Goal: Task Accomplishment & Management: Use online tool/utility

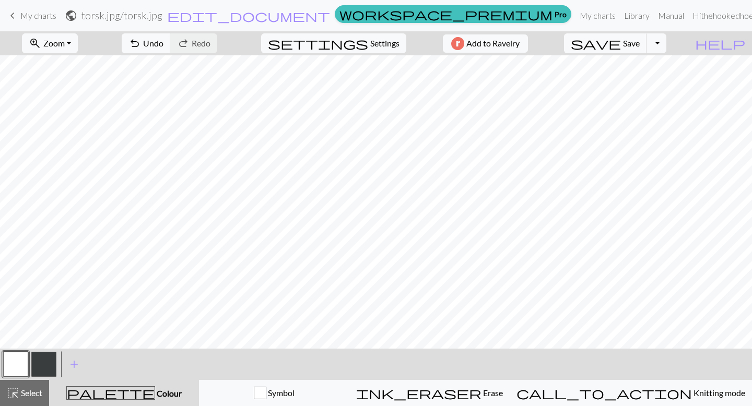
click at [53, 369] on button "button" at bounding box center [43, 364] width 25 height 25
click at [22, 364] on button "button" at bounding box center [15, 364] width 25 height 25
click at [31, 369] on button "button" at bounding box center [43, 364] width 25 height 25
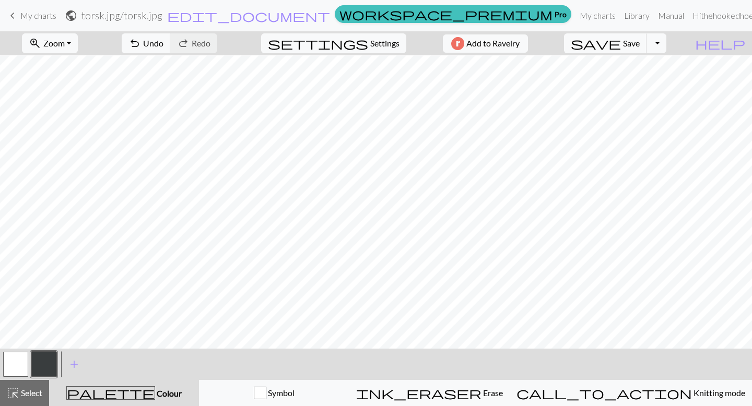
click at [14, 359] on button "button" at bounding box center [15, 364] width 25 height 25
click at [50, 366] on button "button" at bounding box center [43, 364] width 25 height 25
click at [29, 363] on div at bounding box center [16, 364] width 28 height 28
click at [16, 360] on button "button" at bounding box center [15, 364] width 25 height 25
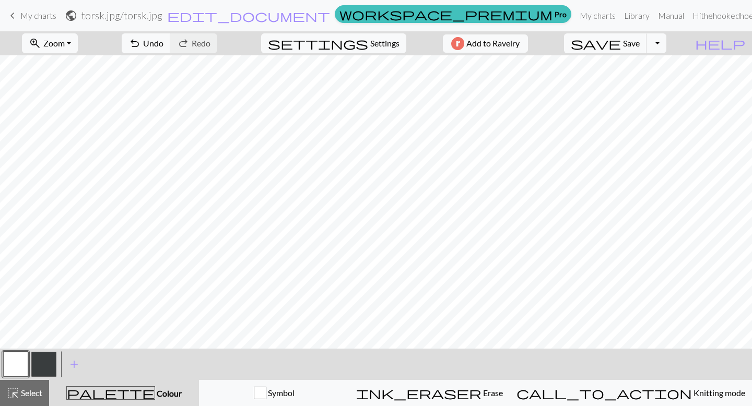
click at [51, 371] on button "button" at bounding box center [43, 364] width 25 height 25
click at [21, 363] on button "button" at bounding box center [15, 364] width 25 height 25
click at [37, 365] on button "button" at bounding box center [43, 364] width 25 height 25
click at [21, 368] on button "button" at bounding box center [15, 364] width 25 height 25
click at [46, 371] on button "button" at bounding box center [43, 364] width 25 height 25
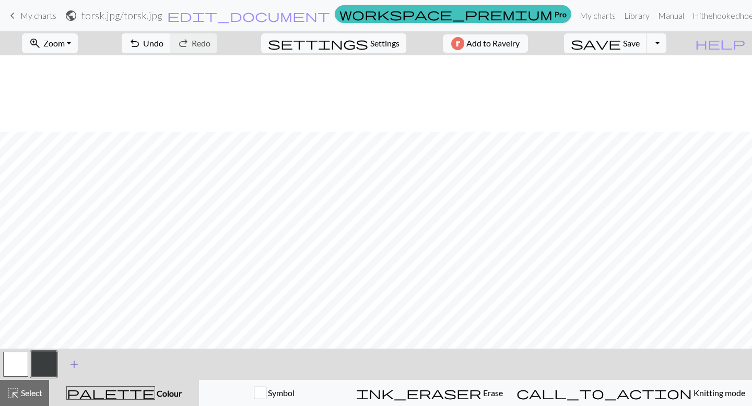
scroll to position [255, 0]
click at [10, 364] on button "button" at bounding box center [15, 364] width 25 height 25
click at [46, 363] on button "button" at bounding box center [43, 364] width 25 height 25
click at [19, 361] on button "button" at bounding box center [15, 364] width 25 height 25
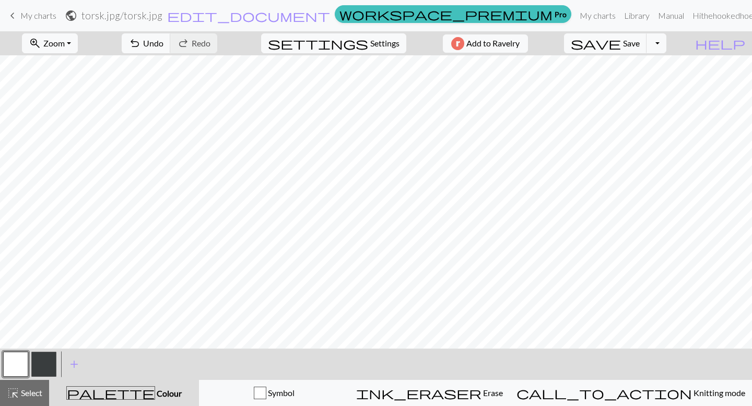
click at [38, 366] on button "button" at bounding box center [43, 364] width 25 height 25
click at [42, 370] on button "button" at bounding box center [43, 364] width 25 height 25
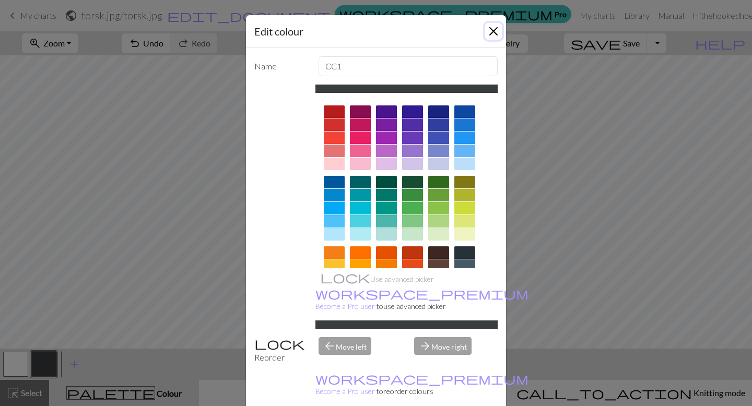
click at [493, 33] on button "Close" at bounding box center [493, 31] width 17 height 17
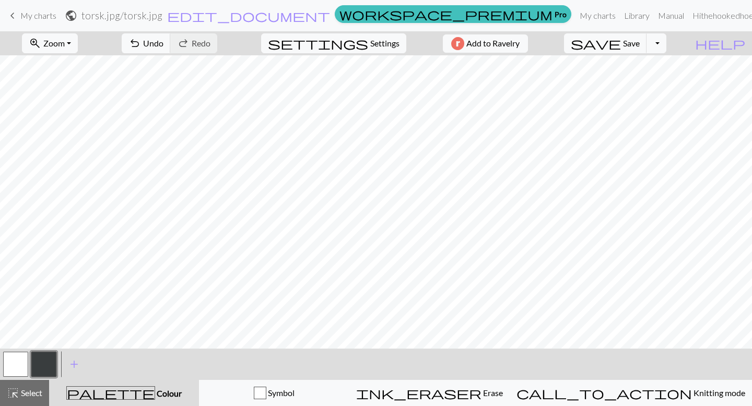
click at [20, 364] on button "button" at bounding box center [15, 364] width 25 height 25
click at [46, 362] on button "button" at bounding box center [43, 364] width 25 height 25
click at [27, 364] on button "button" at bounding box center [15, 364] width 25 height 25
click at [18, 363] on button "button" at bounding box center [15, 364] width 25 height 25
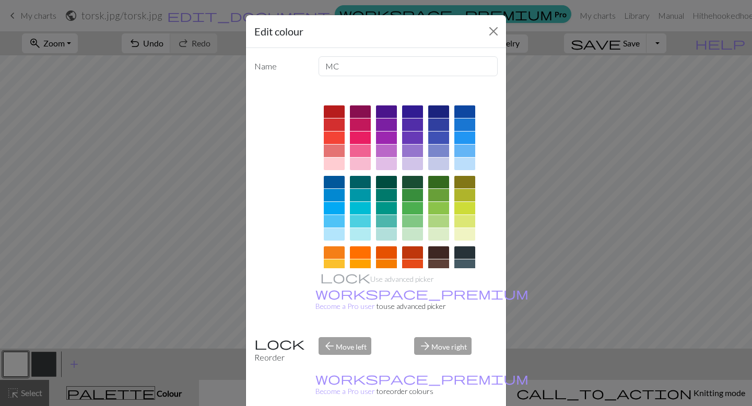
click at [496, 21] on div "Edit colour" at bounding box center [376, 31] width 260 height 33
click at [490, 34] on button "Close" at bounding box center [493, 31] width 17 height 17
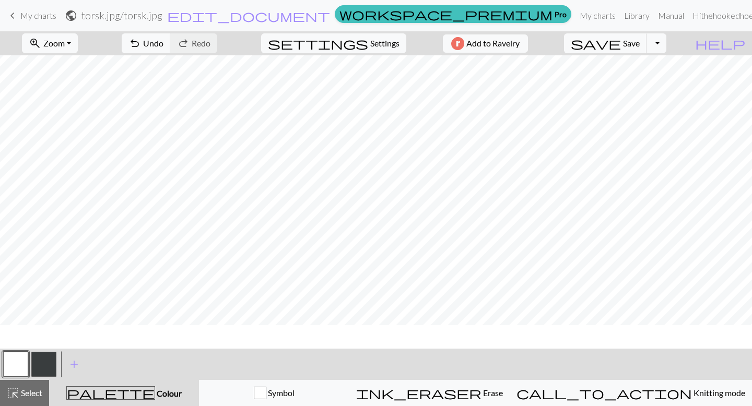
scroll to position [0, 0]
click at [49, 364] on button "button" at bounding box center [43, 364] width 25 height 25
click at [18, 368] on button "button" at bounding box center [15, 364] width 25 height 25
click at [43, 361] on button "button" at bounding box center [43, 364] width 25 height 25
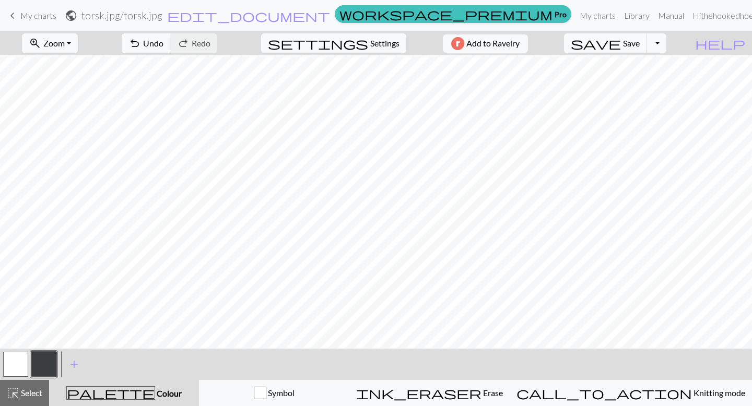
click at [21, 369] on button "button" at bounding box center [15, 364] width 25 height 25
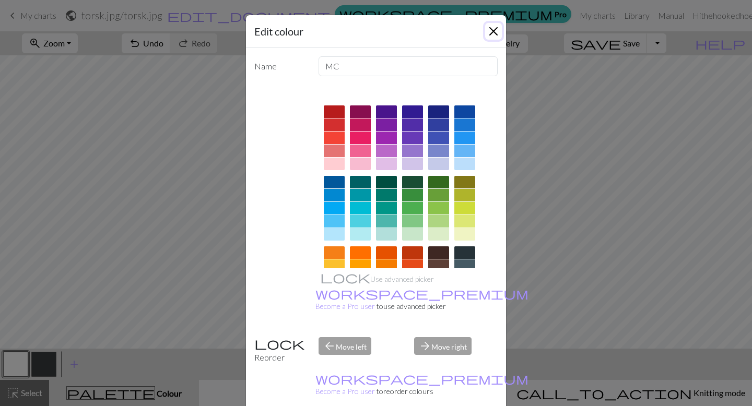
click at [494, 31] on button "Close" at bounding box center [493, 31] width 17 height 17
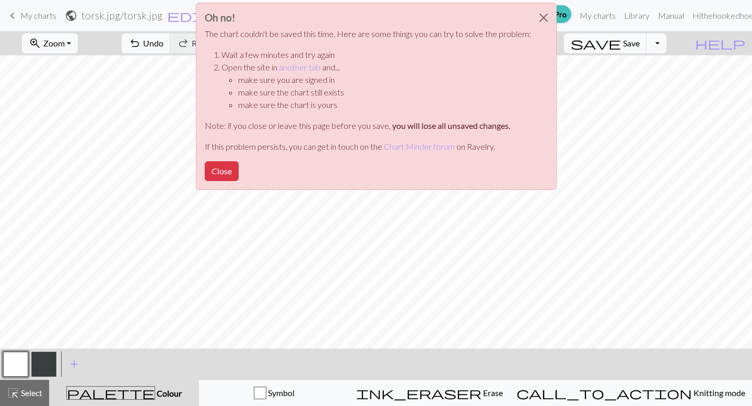
click at [645, 39] on div "Oh no! The chart couldn't be saved this time. Here are some things you can try …" at bounding box center [376, 99] width 752 height 198
click at [547, 13] on button "Close" at bounding box center [543, 17] width 25 height 29
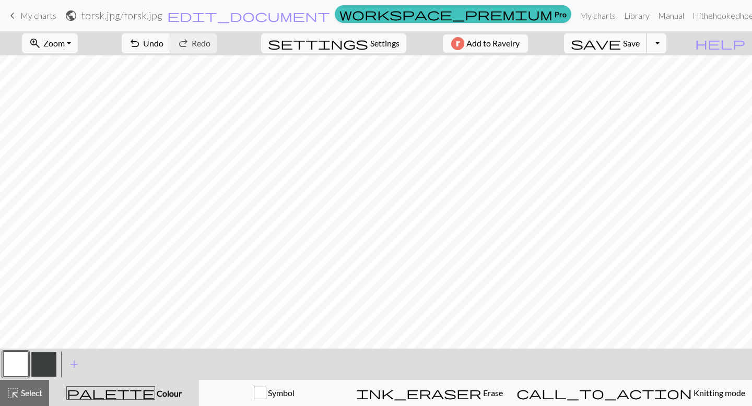
click at [621, 44] on span "save" at bounding box center [596, 43] width 50 height 15
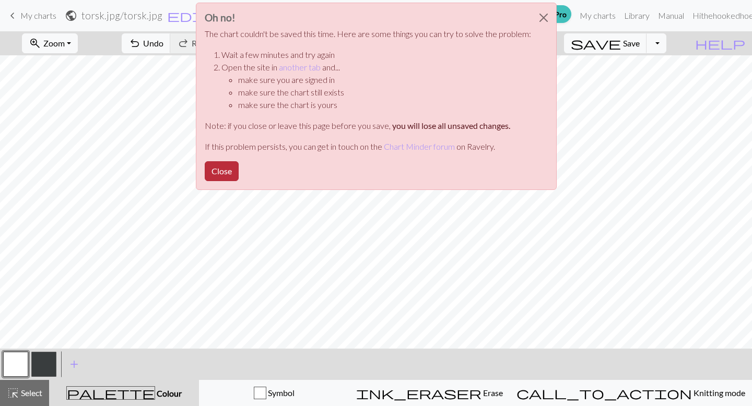
click at [217, 168] on button "Close" at bounding box center [222, 171] width 34 height 20
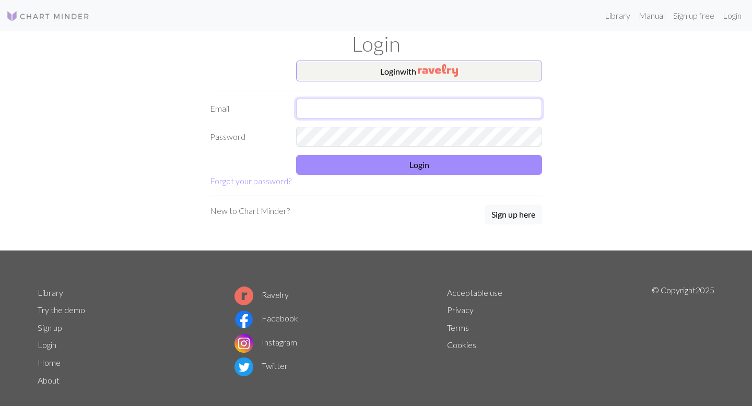
click at [382, 115] on input "text" at bounding box center [419, 109] width 246 height 20
click at [425, 80] on button "Login with" at bounding box center [419, 71] width 246 height 21
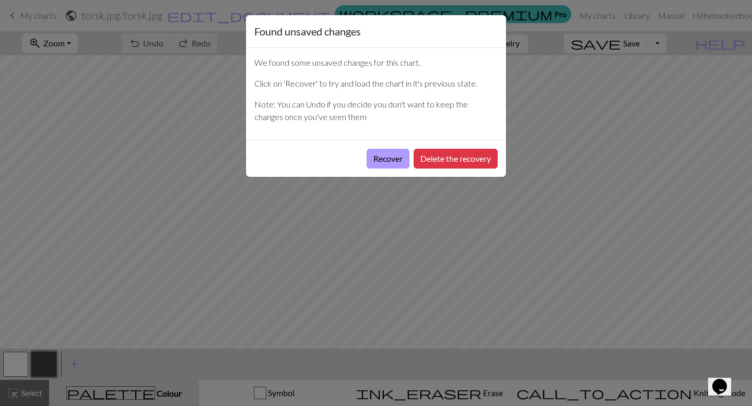
click at [367, 161] on button "Recover" at bounding box center [388, 159] width 43 height 20
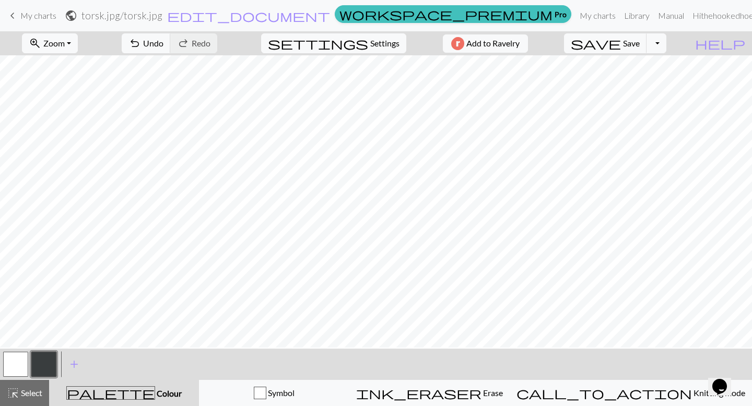
scroll to position [129, 0]
click at [19, 369] on button "button" at bounding box center [15, 364] width 25 height 25
click at [48, 364] on button "button" at bounding box center [43, 364] width 25 height 25
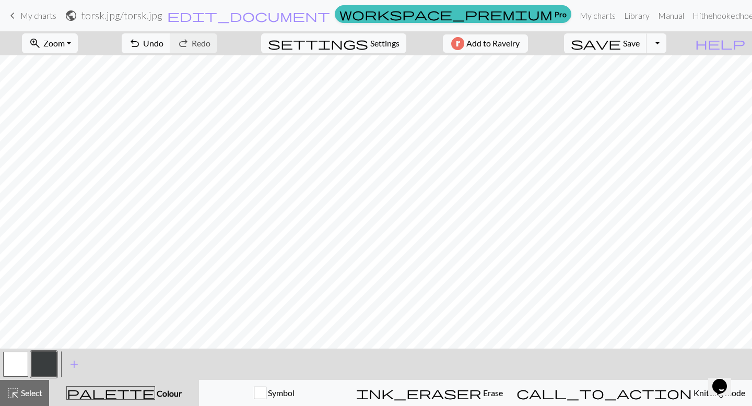
click at [10, 367] on button "button" at bounding box center [15, 364] width 25 height 25
click at [45, 367] on button "button" at bounding box center [43, 364] width 25 height 25
click at [14, 357] on button "button" at bounding box center [15, 364] width 25 height 25
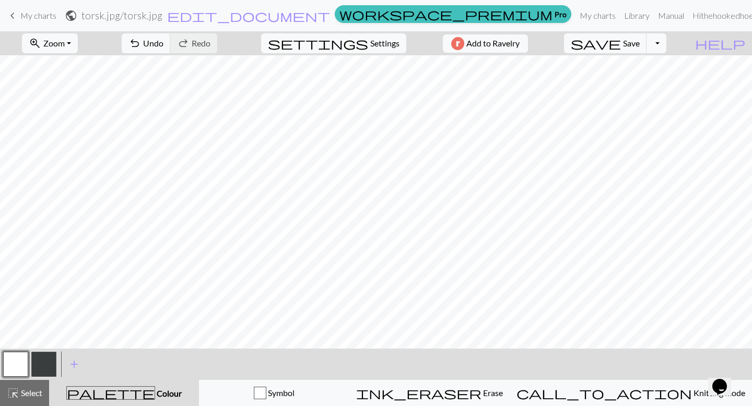
click at [51, 361] on button "button" at bounding box center [43, 364] width 25 height 25
drag, startPoint x: 19, startPoint y: 368, endPoint x: 32, endPoint y: 354, distance: 19.6
click at [19, 368] on button "button" at bounding box center [15, 364] width 25 height 25
click at [54, 358] on button "button" at bounding box center [43, 364] width 25 height 25
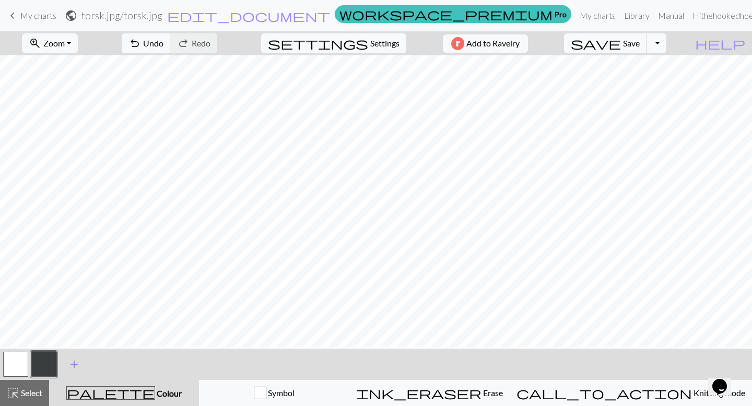
scroll to position [167, 0]
click at [11, 356] on button "button" at bounding box center [15, 364] width 25 height 25
click at [33, 368] on button "button" at bounding box center [43, 364] width 25 height 25
click at [22, 359] on button "button" at bounding box center [15, 364] width 25 height 25
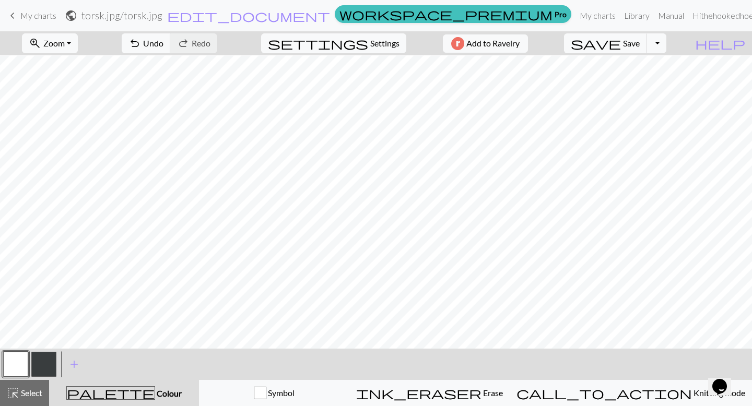
click at [49, 363] on button "button" at bounding box center [43, 364] width 25 height 25
click at [14, 367] on button "button" at bounding box center [15, 364] width 25 height 25
click at [47, 365] on button "button" at bounding box center [43, 364] width 25 height 25
click at [640, 44] on span "Save" at bounding box center [631, 43] width 17 height 10
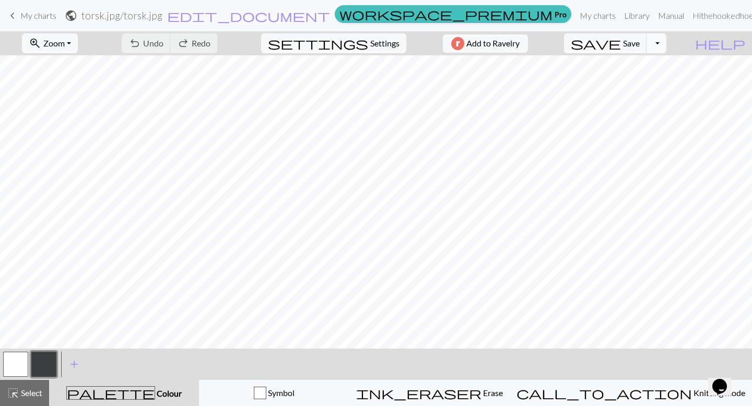
scroll to position [155, 0]
click at [25, 366] on button "button" at bounding box center [15, 364] width 25 height 25
click at [43, 359] on button "button" at bounding box center [43, 364] width 25 height 25
click at [24, 367] on button "button" at bounding box center [15, 364] width 25 height 25
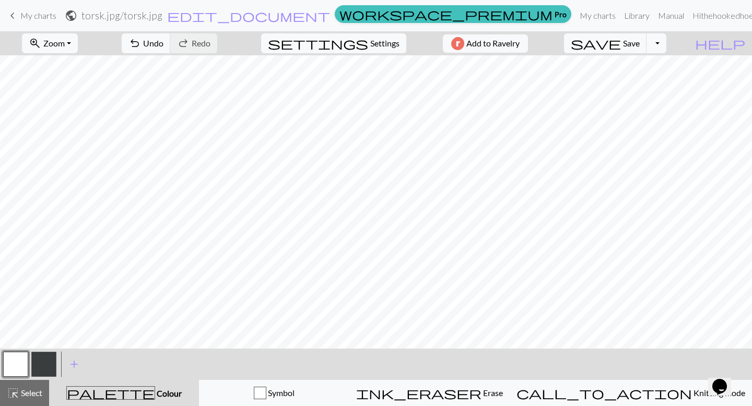
click at [44, 358] on button "button" at bounding box center [43, 364] width 25 height 25
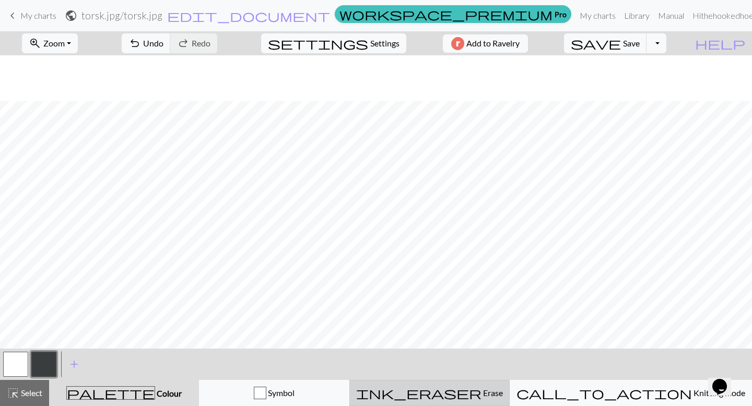
scroll to position [0, 0]
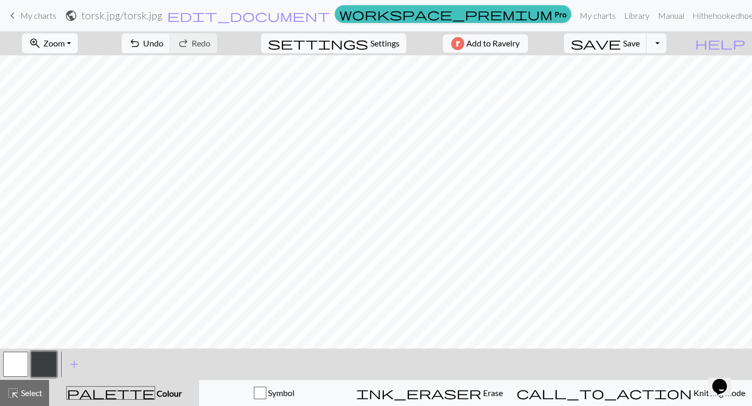
click at [78, 44] on button "zoom_in Zoom Zoom" at bounding box center [50, 43] width 56 height 20
click at [76, 122] on button "50%" at bounding box center [63, 125] width 83 height 17
click at [61, 40] on span "Zoom" at bounding box center [53, 43] width 21 height 10
click at [80, 63] on button "Fit all" at bounding box center [63, 66] width 83 height 17
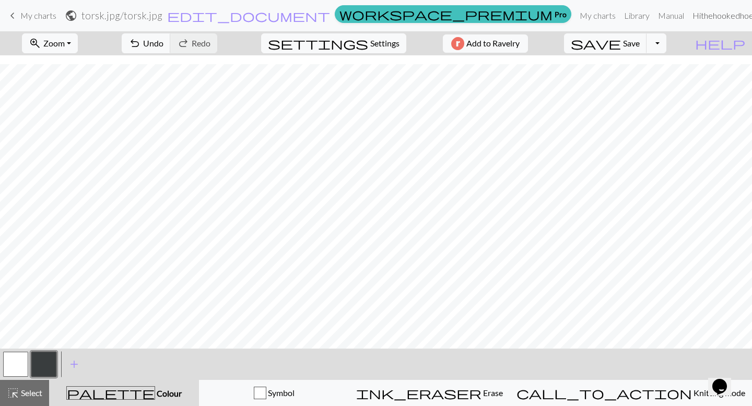
scroll to position [127, 0]
click at [15, 358] on button "button" at bounding box center [15, 364] width 25 height 25
click at [42, 363] on button "button" at bounding box center [43, 364] width 25 height 25
click at [9, 372] on button "button" at bounding box center [15, 364] width 25 height 25
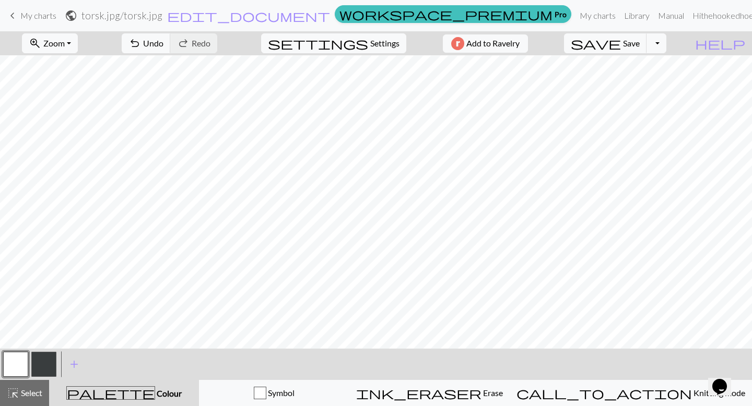
click at [56, 366] on button "button" at bounding box center [43, 364] width 25 height 25
click at [14, 363] on button "button" at bounding box center [15, 364] width 25 height 25
click at [45, 369] on button "button" at bounding box center [43, 364] width 25 height 25
click at [19, 356] on button "button" at bounding box center [15, 364] width 25 height 25
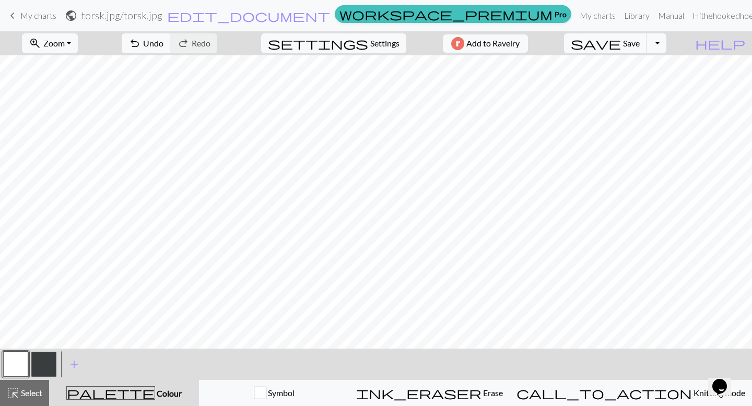
click at [40, 363] on button "button" at bounding box center [43, 364] width 25 height 25
click at [19, 359] on button "button" at bounding box center [15, 364] width 25 height 25
click at [54, 366] on button "button" at bounding box center [43, 364] width 25 height 25
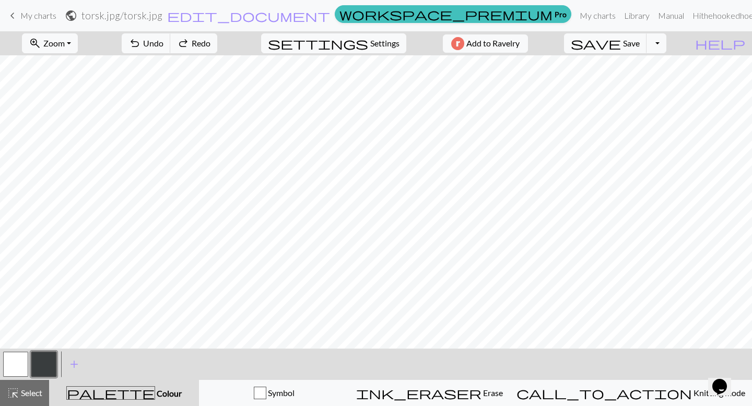
click at [23, 363] on button "button" at bounding box center [15, 364] width 25 height 25
click at [48, 361] on button "button" at bounding box center [43, 364] width 25 height 25
click at [26, 366] on button "button" at bounding box center [15, 364] width 25 height 25
click at [52, 368] on button "button" at bounding box center [43, 364] width 25 height 25
click at [621, 46] on span "save" at bounding box center [596, 43] width 50 height 15
